Goal: Obtain resource: Download file/media

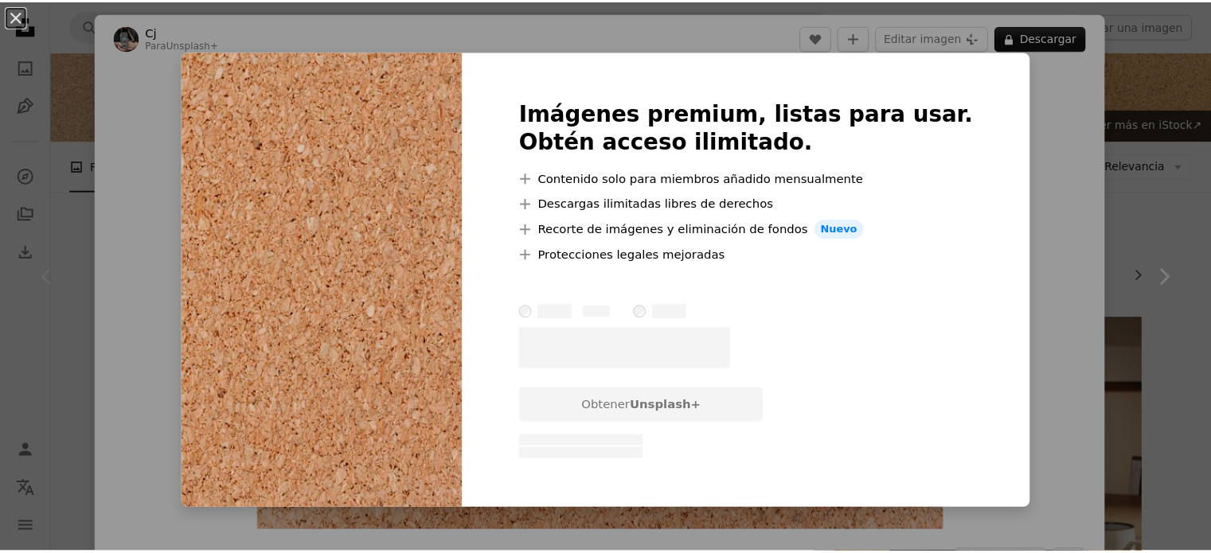
scroll to position [80, 0]
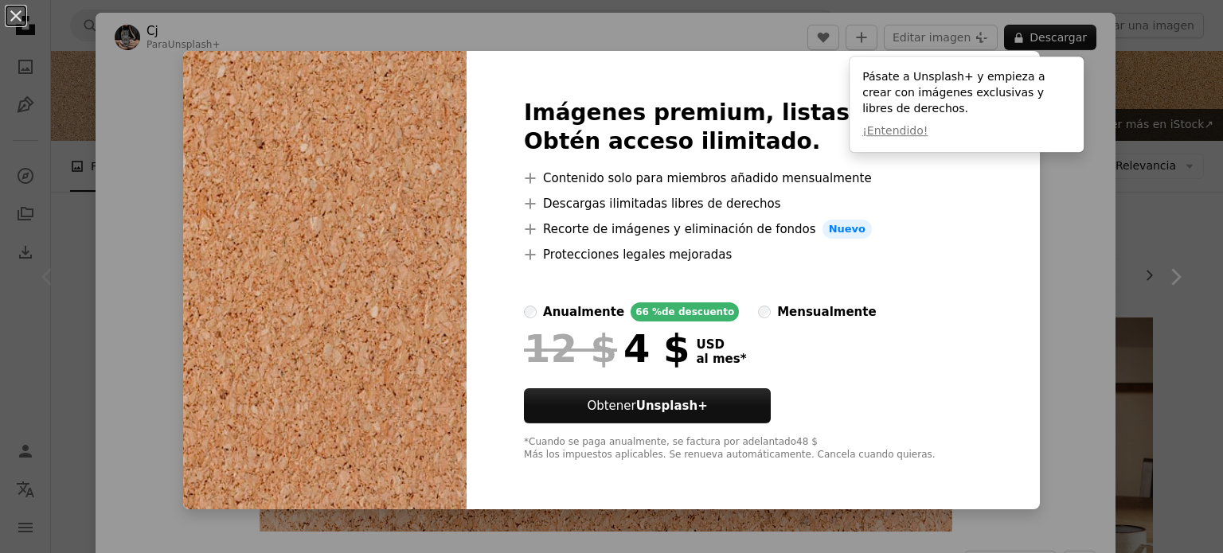
click at [1058, 262] on div "An X shape Imágenes premium, listas para usar. Obtén acceso ilimitado. A plus s…" at bounding box center [611, 276] width 1223 height 553
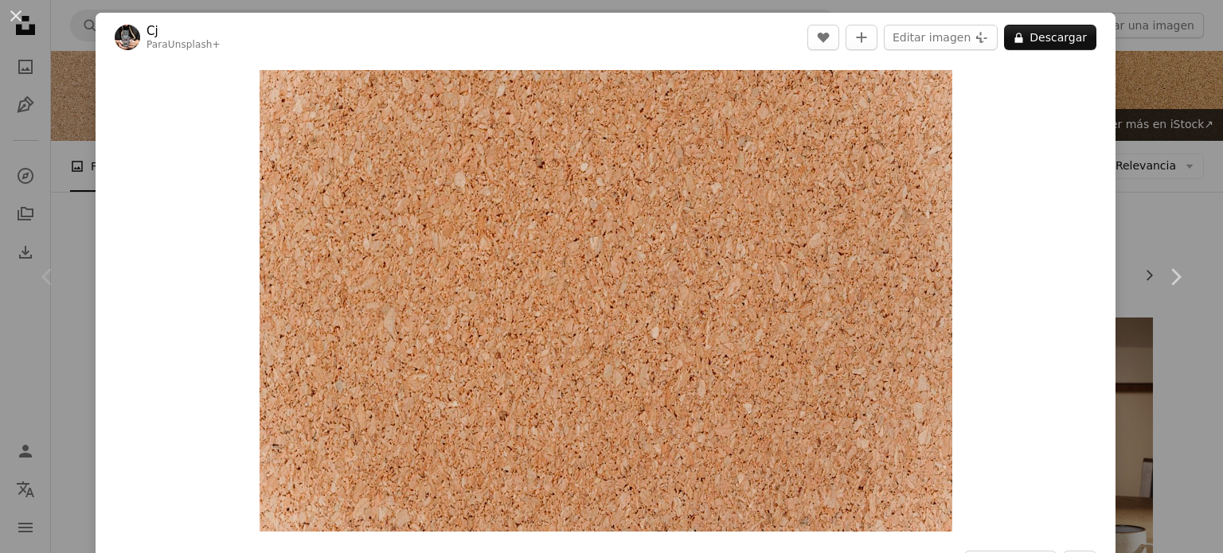
click at [61, 123] on div "An X shape Chevron left Chevron right Cj Para Unsplash+ A heart A plus sign Edi…" at bounding box center [611, 276] width 1223 height 553
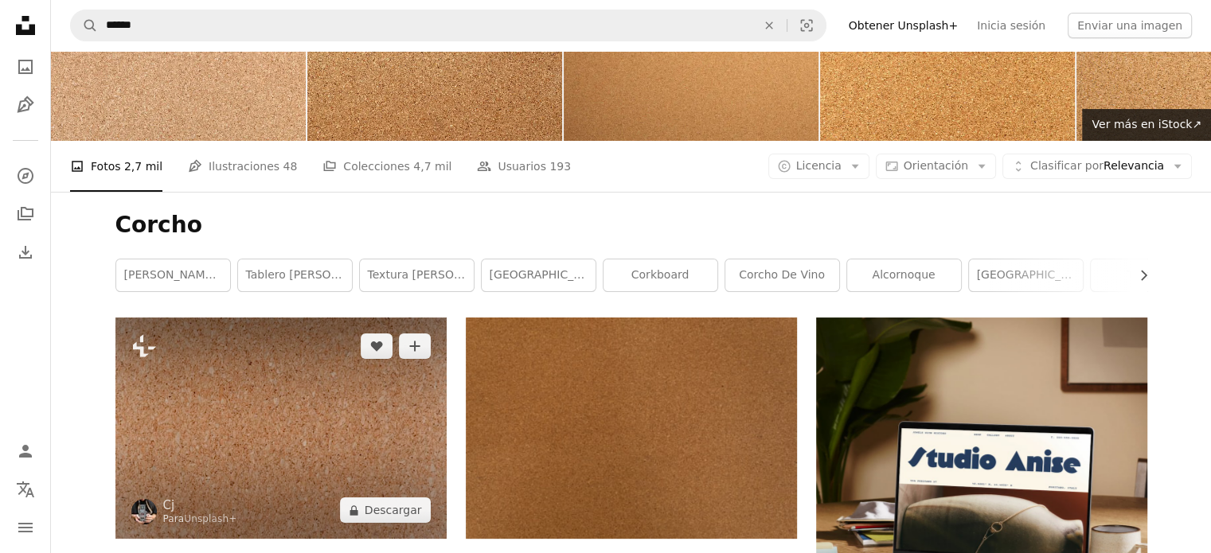
click at [391, 451] on img at bounding box center [280, 428] width 331 height 221
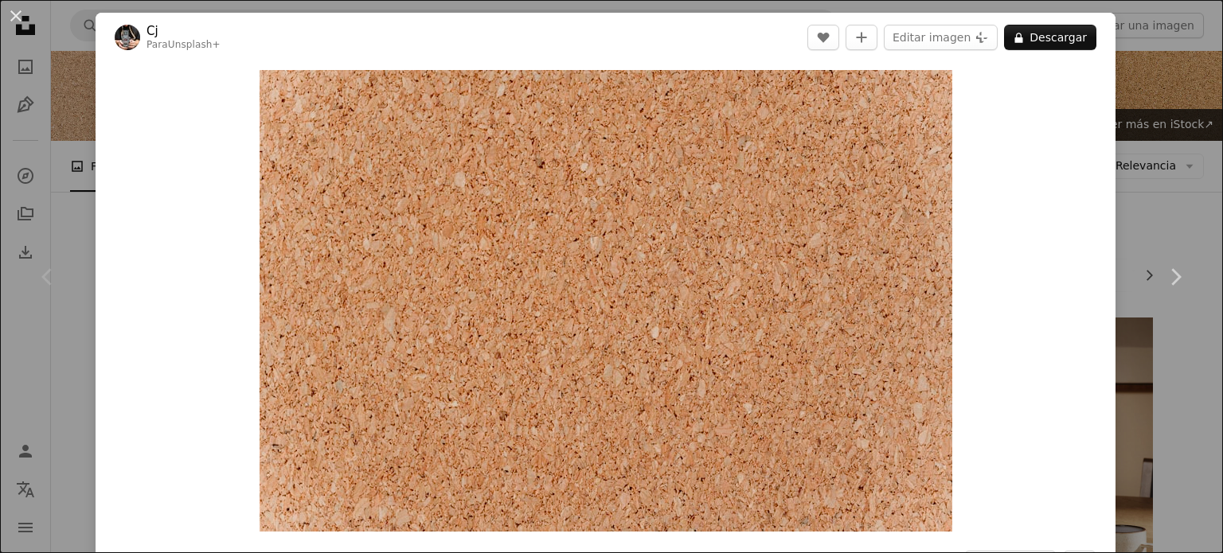
click at [1120, 178] on div "An X shape Chevron left Chevron right Cj Para Unsplash+ A heart A plus sign Edi…" at bounding box center [611, 276] width 1223 height 553
